Goal: Information Seeking & Learning: Learn about a topic

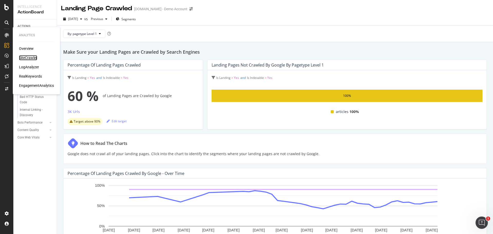
click at [27, 60] on div "SiteCrawler" at bounding box center [28, 57] width 18 height 5
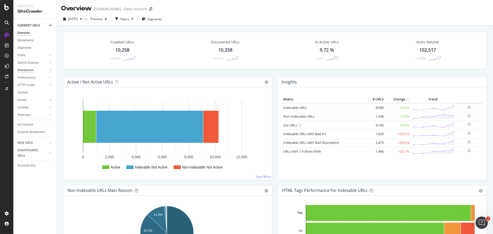
click at [29, 69] on div "Distribution" at bounding box center [25, 70] width 16 height 5
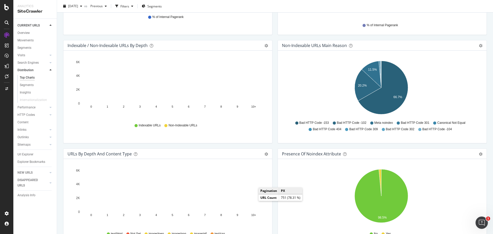
scroll to position [257, 0]
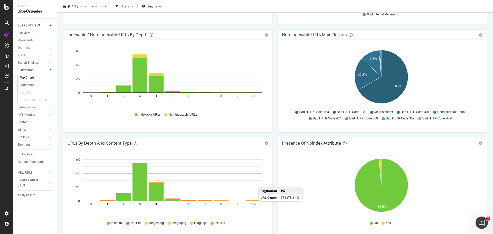
click at [24, 114] on div "HTTP Codes" at bounding box center [25, 114] width 17 height 5
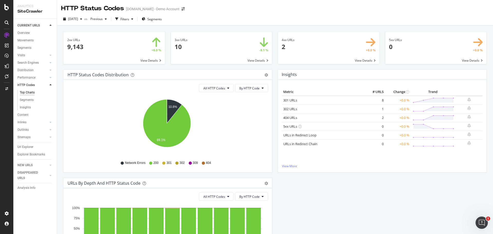
click at [419, 205] on div "HTTP Status Codes Distribution Pie Table Export as CSV Add to Custom Report All…" at bounding box center [275, 177] width 429 height 217
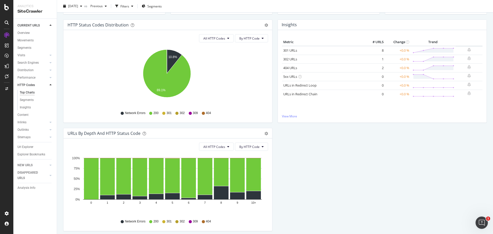
scroll to position [51, 0]
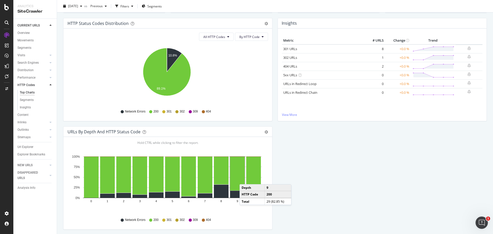
click at [330, 177] on div "HTTP Status Codes Distribution Pie Table Export as CSV Add to Custom Report All…" at bounding box center [275, 126] width 429 height 217
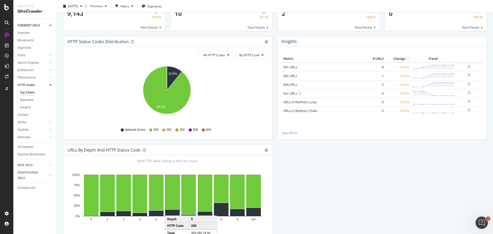
scroll to position [0, 0]
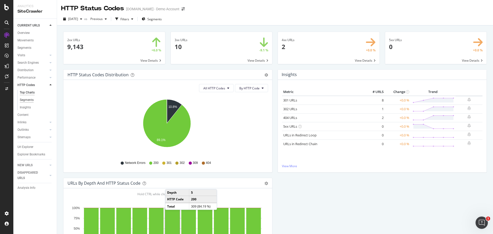
click at [30, 99] on div "Segments" at bounding box center [27, 99] width 14 height 5
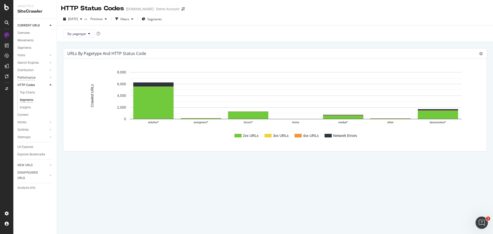
click at [26, 79] on div "Performance" at bounding box center [26, 77] width 18 height 5
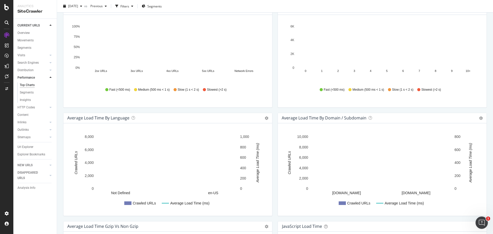
scroll to position [128, 0]
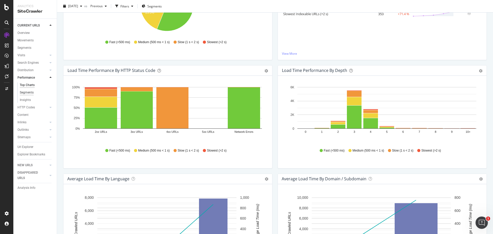
click at [31, 94] on div "Segments" at bounding box center [27, 92] width 14 height 5
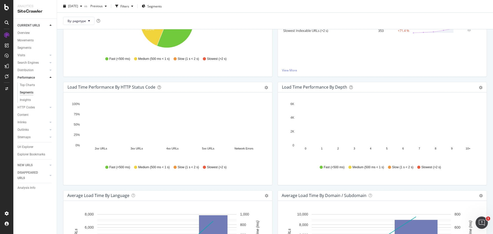
scroll to position [145, 0]
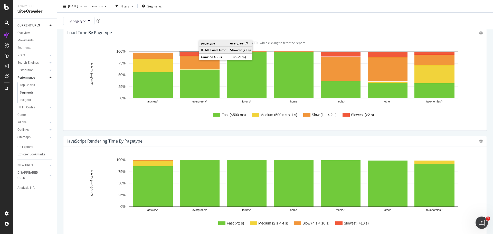
click at [194, 54] on rect "A chart." at bounding box center [200, 54] width 40 height 4
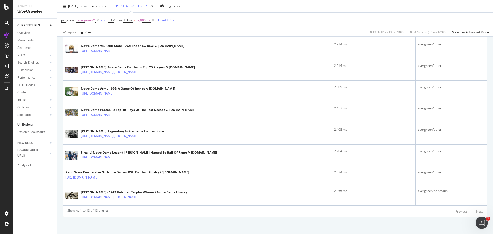
scroll to position [236, 0]
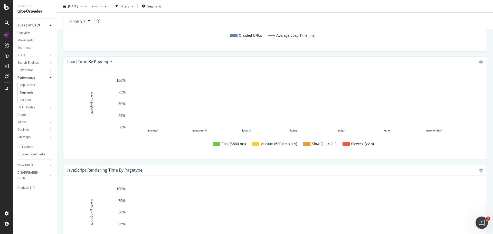
scroll to position [128, 0]
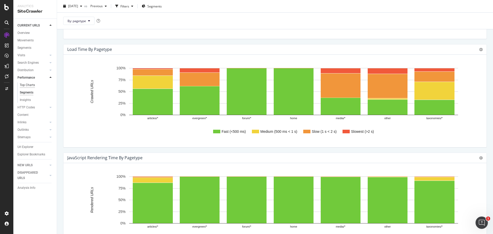
click at [30, 83] on div "Top Charts" at bounding box center [27, 84] width 15 height 5
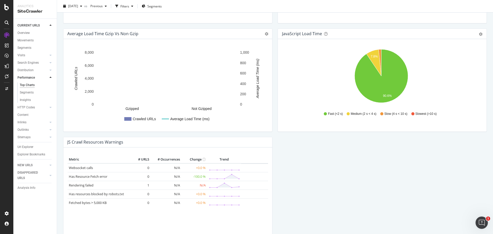
scroll to position [394, 0]
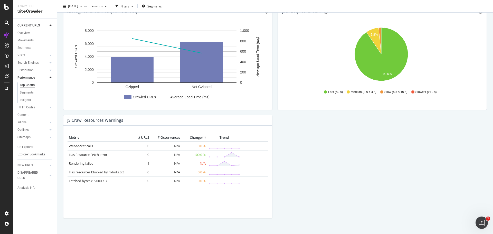
scroll to position [411, 0]
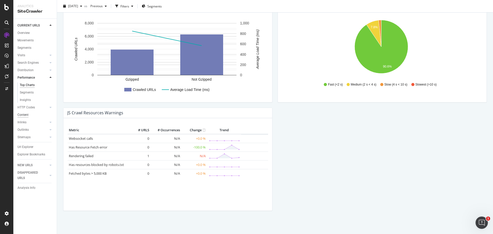
click at [27, 114] on div "Content" at bounding box center [22, 114] width 11 height 5
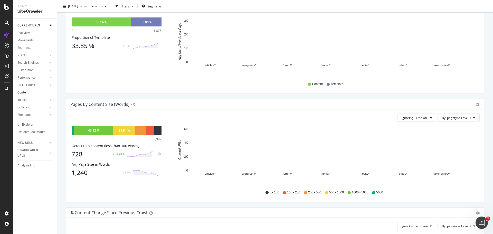
scroll to position [103, 0]
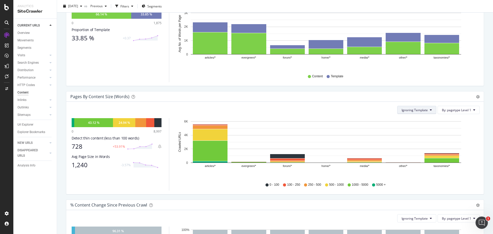
click at [418, 108] on span "Ignoring Template" at bounding box center [415, 110] width 26 height 4
click at [372, 89] on div "Content vs Template Pie Chart (by Percentage) Table Export as CSV Add to Custom…" at bounding box center [275, 37] width 426 height 108
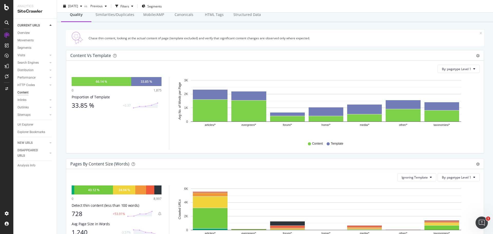
scroll to position [0, 0]
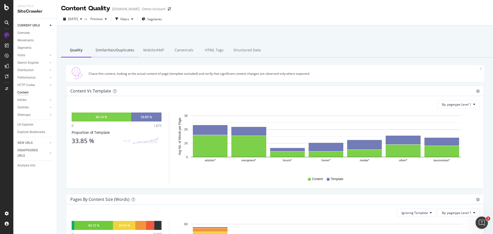
click at [128, 52] on div "Similarities/Duplicates" at bounding box center [114, 50] width 47 height 14
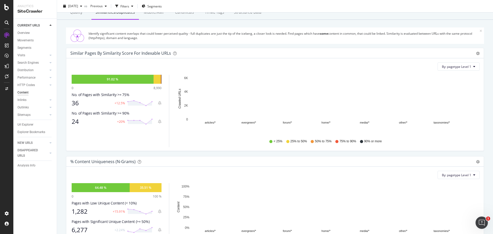
scroll to position [26, 0]
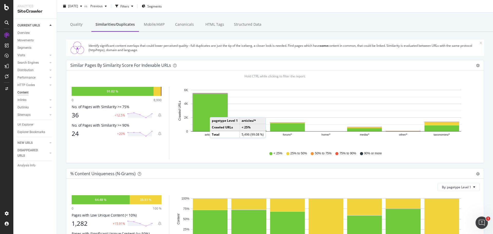
drag, startPoint x: 217, startPoint y: 110, endPoint x: 215, endPoint y: 112, distance: 2.7
click at [215, 112] on rect "A chart." at bounding box center [210, 113] width 35 height 38
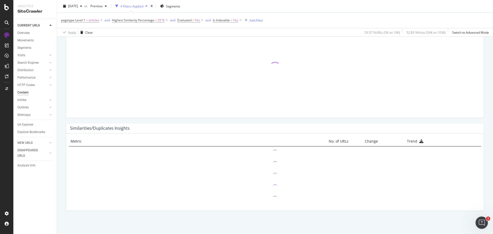
scroll to position [49, 0]
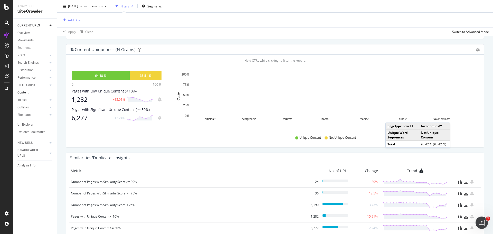
scroll to position [203, 0]
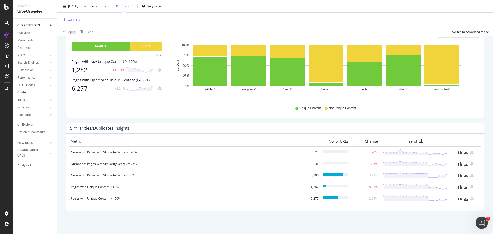
click at [112, 151] on div "Number of Pages with Similarity Score >= 90%" at bounding box center [186, 152] width 231 height 5
